Goal: Task Accomplishment & Management: Use online tool/utility

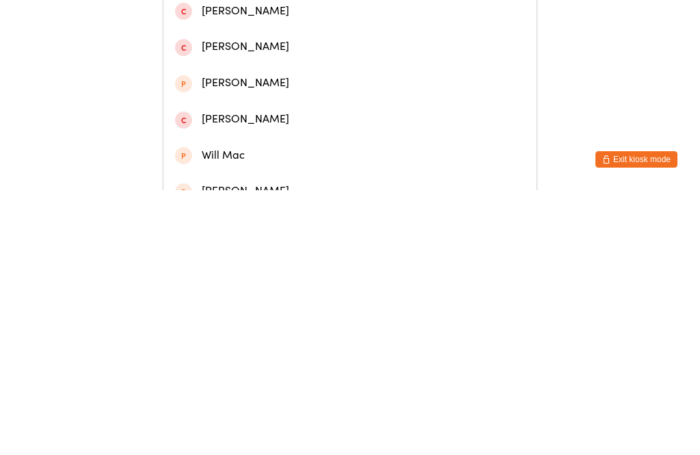
type input "[PERSON_NAME]"
click at [295, 77] on div "[PERSON_NAME]" at bounding box center [349, 59] width 373 height 36
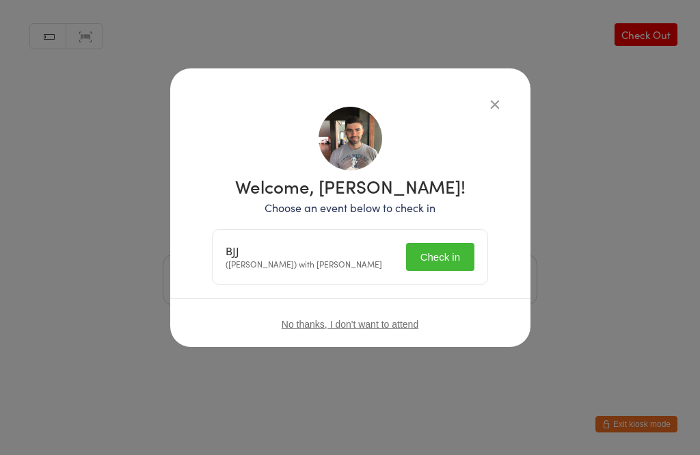
click at [448, 254] on button "Check in" at bounding box center [440, 257] width 68 height 28
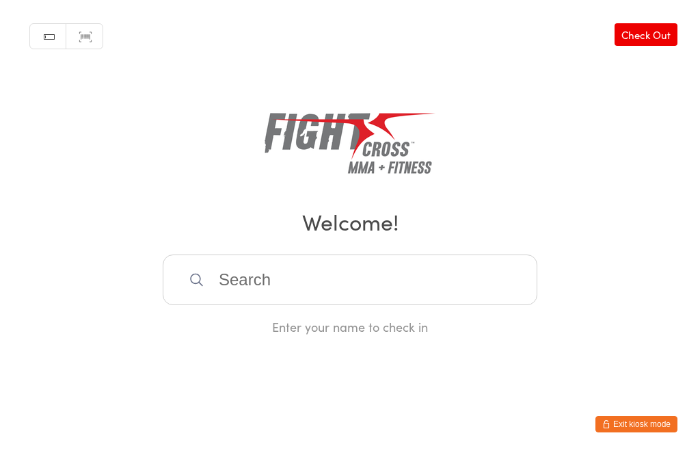
click at [318, 273] on input "search" at bounding box center [350, 279] width 375 height 51
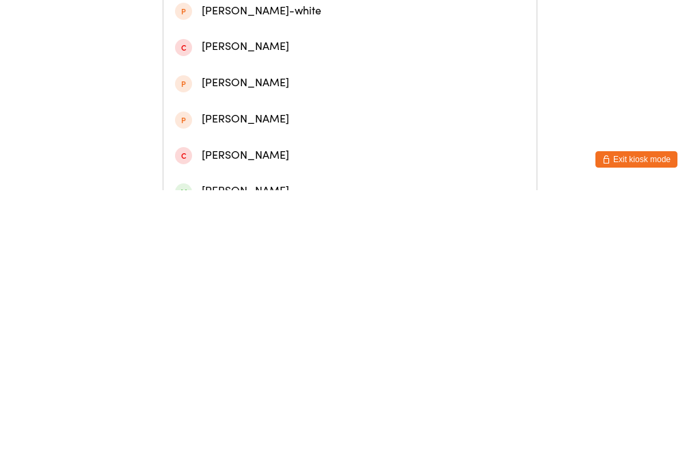
scroll to position [45, 0]
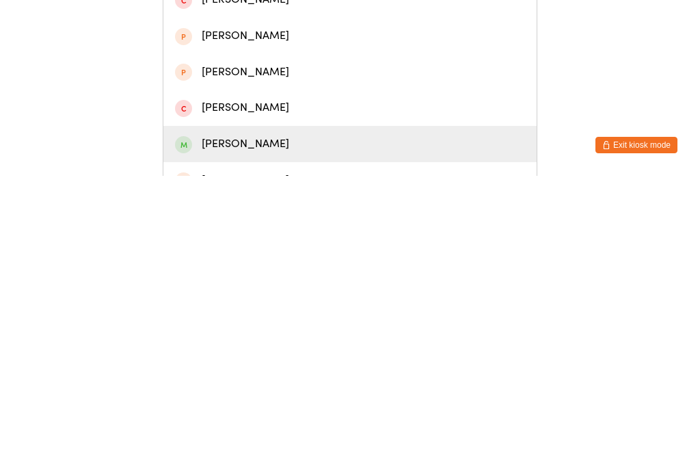
type input "Linds"
click at [308, 414] on div "[PERSON_NAME]" at bounding box center [350, 423] width 350 height 18
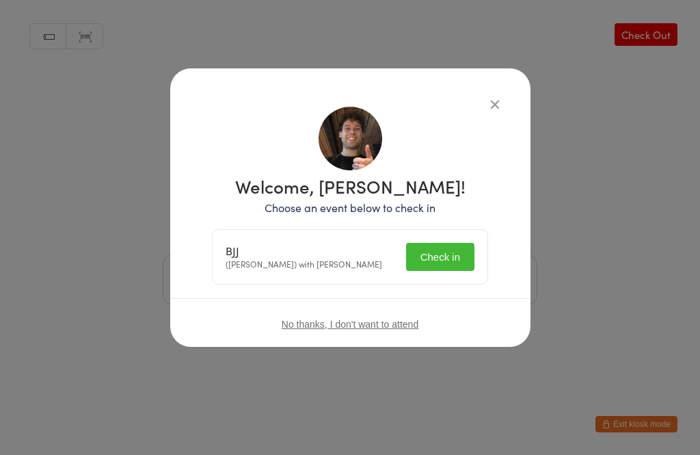
click at [433, 258] on button "Check in" at bounding box center [440, 257] width 68 height 28
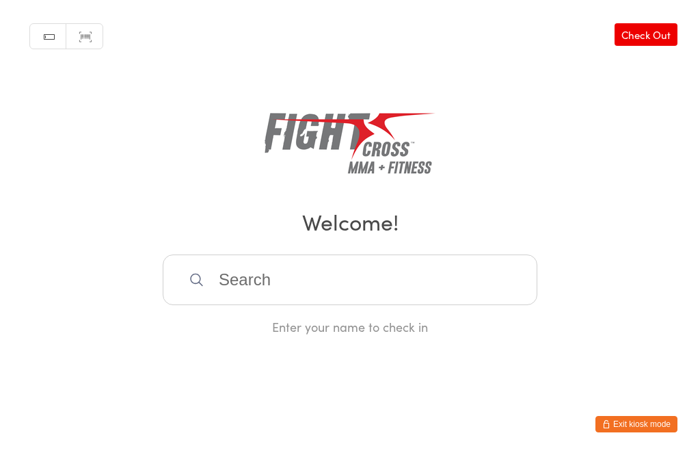
click at [395, 305] on input "search" at bounding box center [350, 279] width 375 height 51
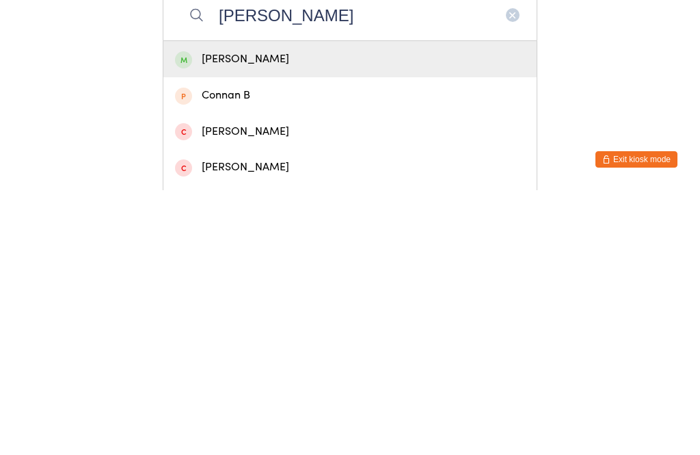
type input "[PERSON_NAME]"
click at [217, 314] on div "[PERSON_NAME]" at bounding box center [350, 323] width 350 height 18
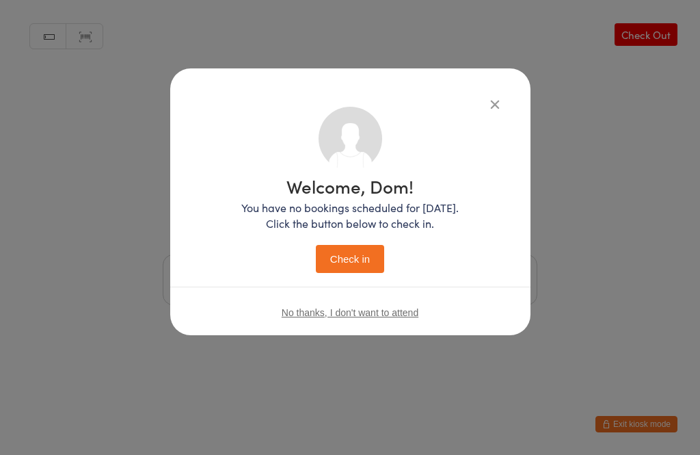
click at [357, 257] on button "Check in" at bounding box center [350, 259] width 68 height 28
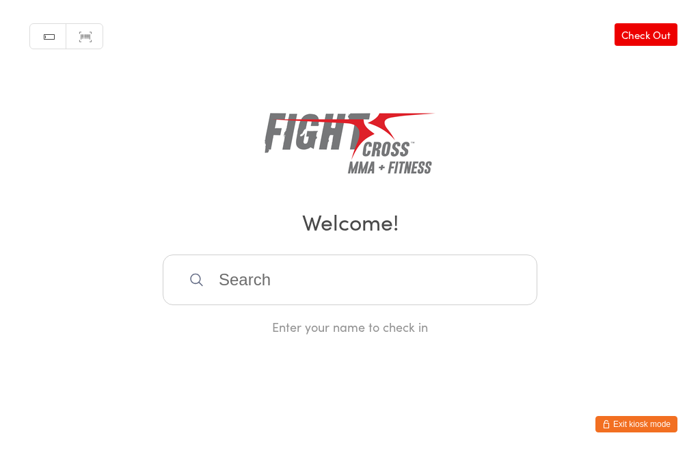
click at [282, 289] on input "search" at bounding box center [350, 279] width 375 height 51
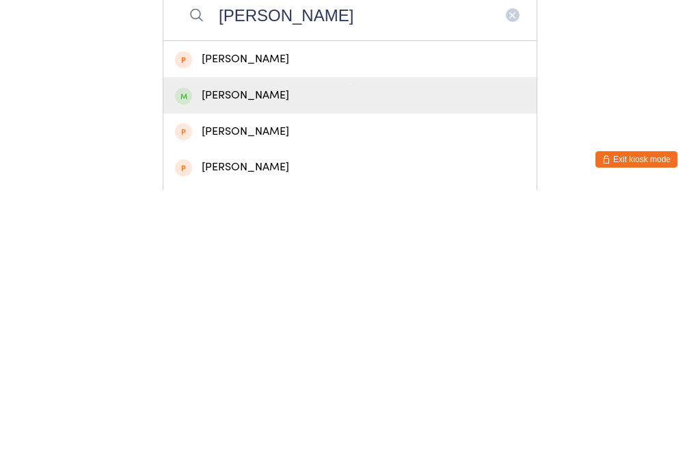
type input "[PERSON_NAME]"
click at [252, 351] on div "[PERSON_NAME]" at bounding box center [350, 360] width 350 height 18
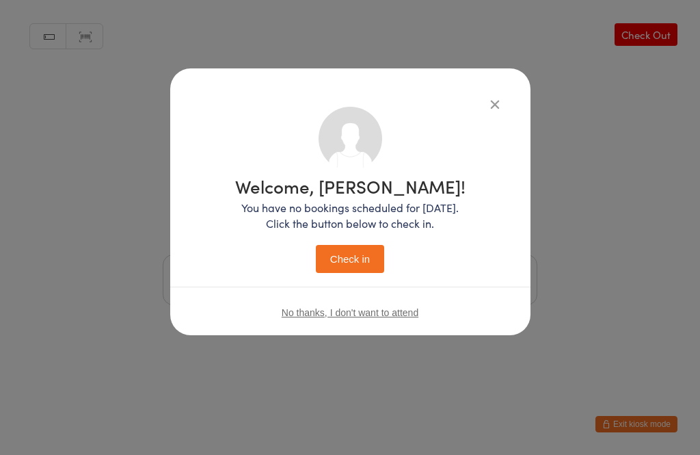
click at [360, 263] on button "Check in" at bounding box center [350, 259] width 68 height 28
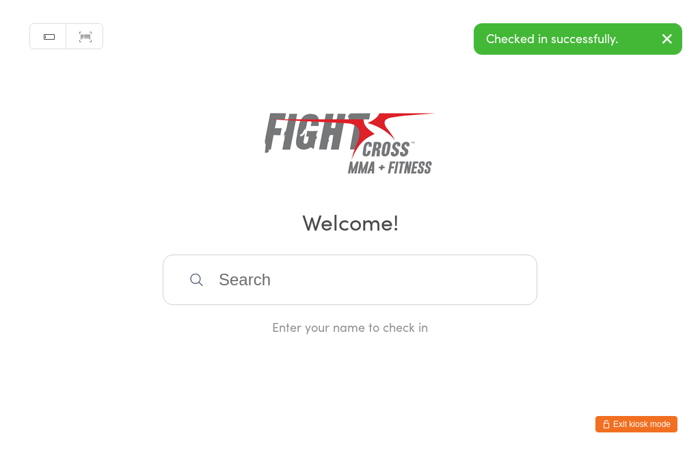
click at [274, 284] on input "search" at bounding box center [350, 279] width 375 height 51
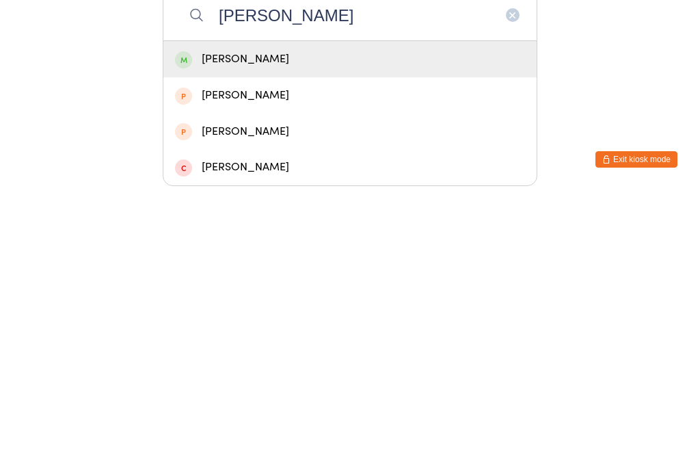
type input "[PERSON_NAME]"
click at [252, 314] on div "[PERSON_NAME]" at bounding box center [350, 323] width 350 height 18
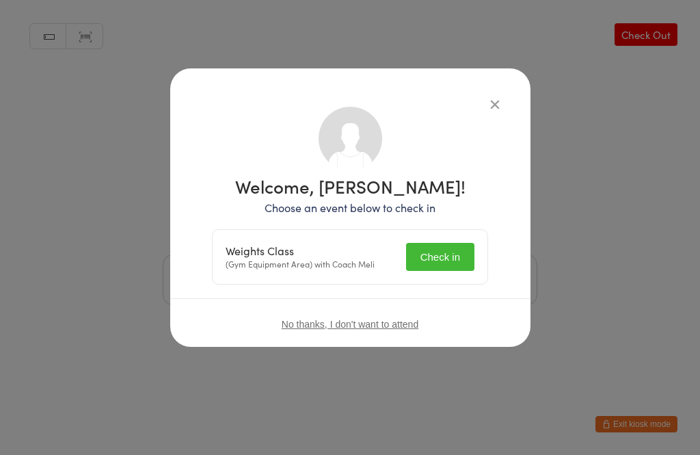
click at [447, 253] on button "Check in" at bounding box center [440, 257] width 68 height 28
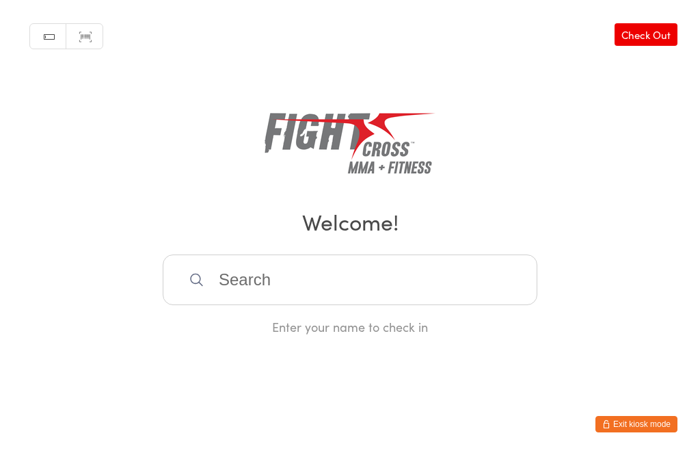
click at [401, 299] on input "search" at bounding box center [350, 279] width 375 height 51
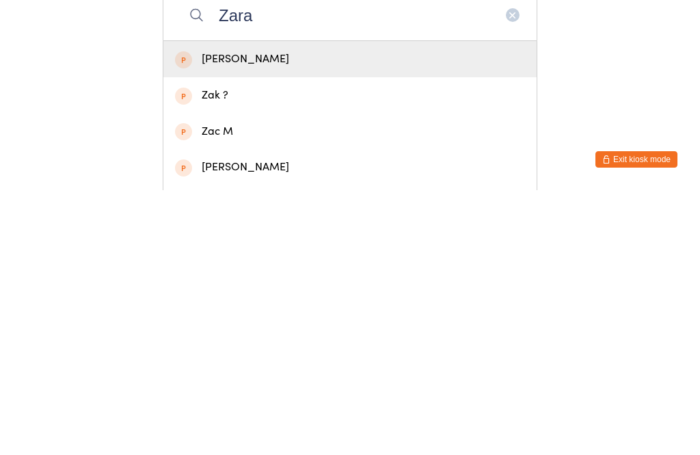
type input "Zara"
click at [273, 314] on div "[PERSON_NAME]" at bounding box center [350, 323] width 350 height 18
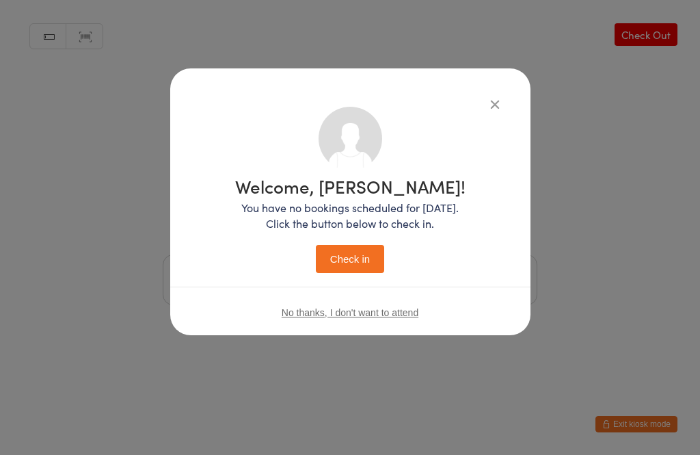
click at [354, 262] on button "Check in" at bounding box center [350, 259] width 68 height 28
